Goal: Transaction & Acquisition: Download file/media

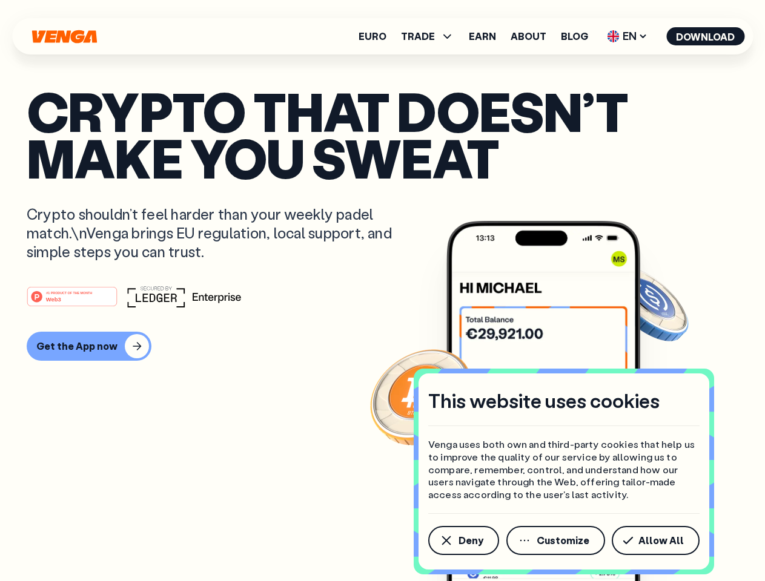
click at [382, 291] on div "#1 PRODUCT OF THE MONTH Web3" at bounding box center [383, 297] width 712 height 22
click at [463, 541] on span "Deny" at bounding box center [470, 541] width 25 height 10
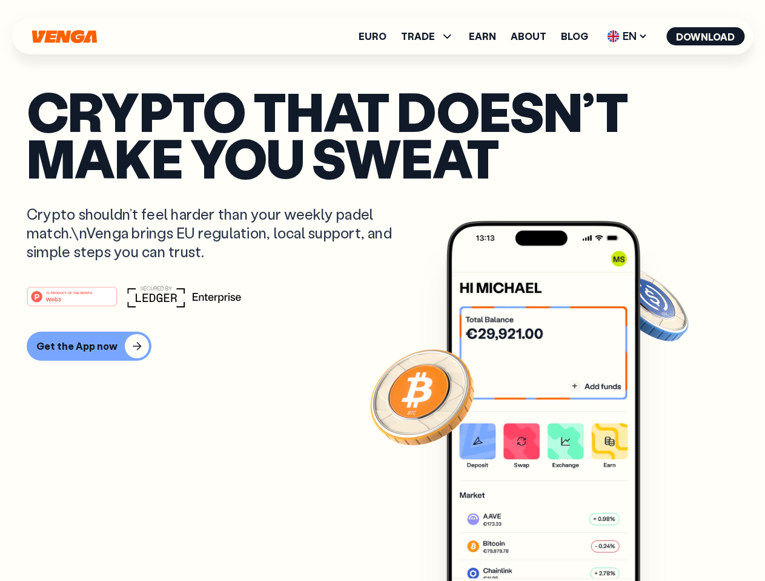
click at [557, 541] on img at bounding box center [543, 424] width 194 height 406
click at [658, 541] on article "Crypto that doesn’t make you sweat Crypto shouldn’t feel harder than your weekl…" at bounding box center [383, 315] width 712 height 454
click at [431, 36] on span "TRADE" at bounding box center [418, 36] width 34 height 10
click at [627, 36] on span "EN" at bounding box center [627, 36] width 49 height 19
click at [706, 36] on button "Download" at bounding box center [705, 36] width 78 height 18
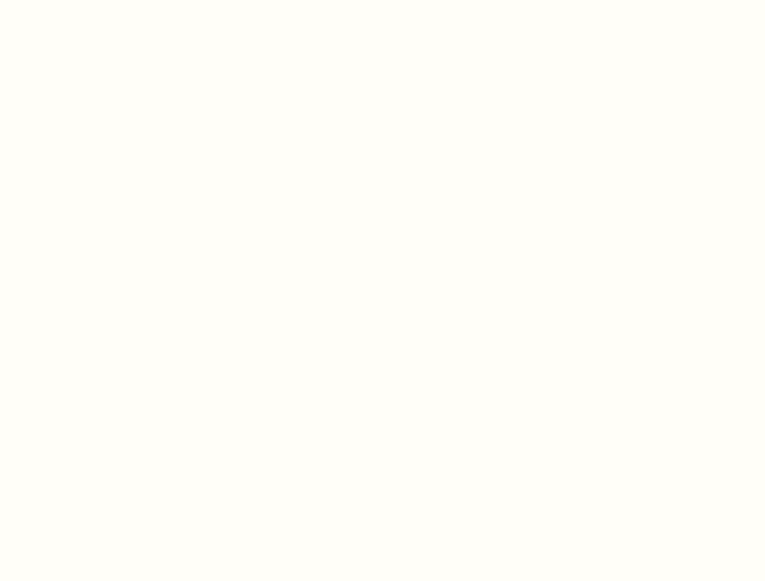
click at [382, 0] on html "This website uses cookies Venga uses both own and third-party cookies that help…" at bounding box center [382, 0] width 765 height 0
click at [87, 0] on html "This website uses cookies Venga uses both own and third-party cookies that help…" at bounding box center [382, 0] width 765 height 0
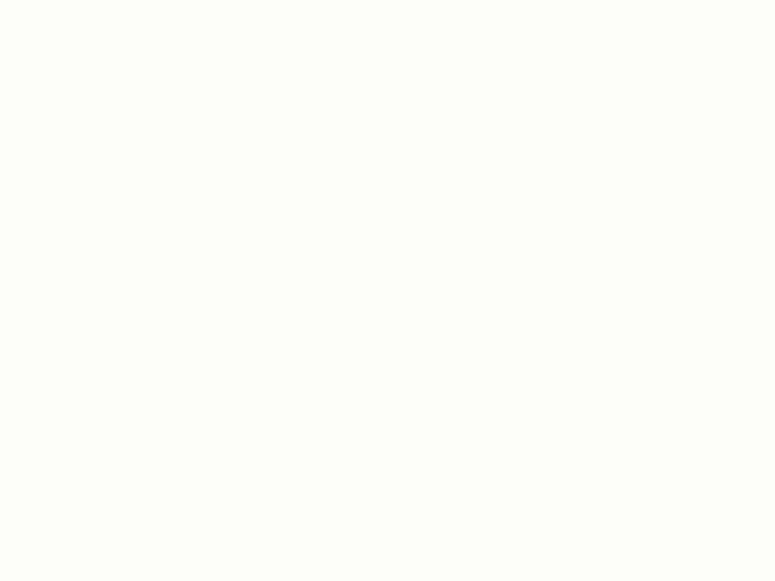
click at [74, 0] on html "This website uses cookies Venga uses both own and third-party cookies that help…" at bounding box center [387, 0] width 775 height 0
